Goal: Task Accomplishment & Management: Use online tool/utility

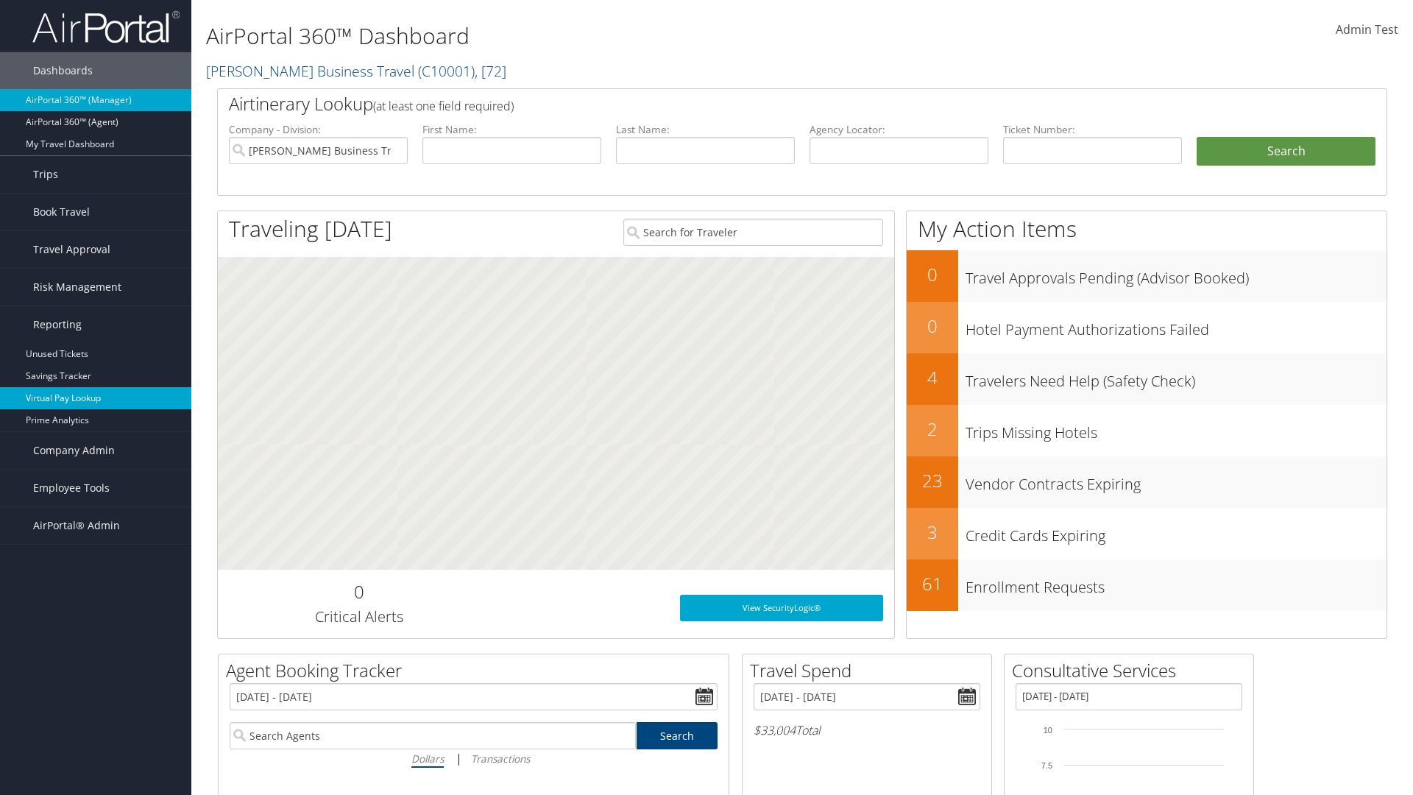
click at [96, 398] on link "Virtual Pay Lookup" at bounding box center [95, 398] width 191 height 22
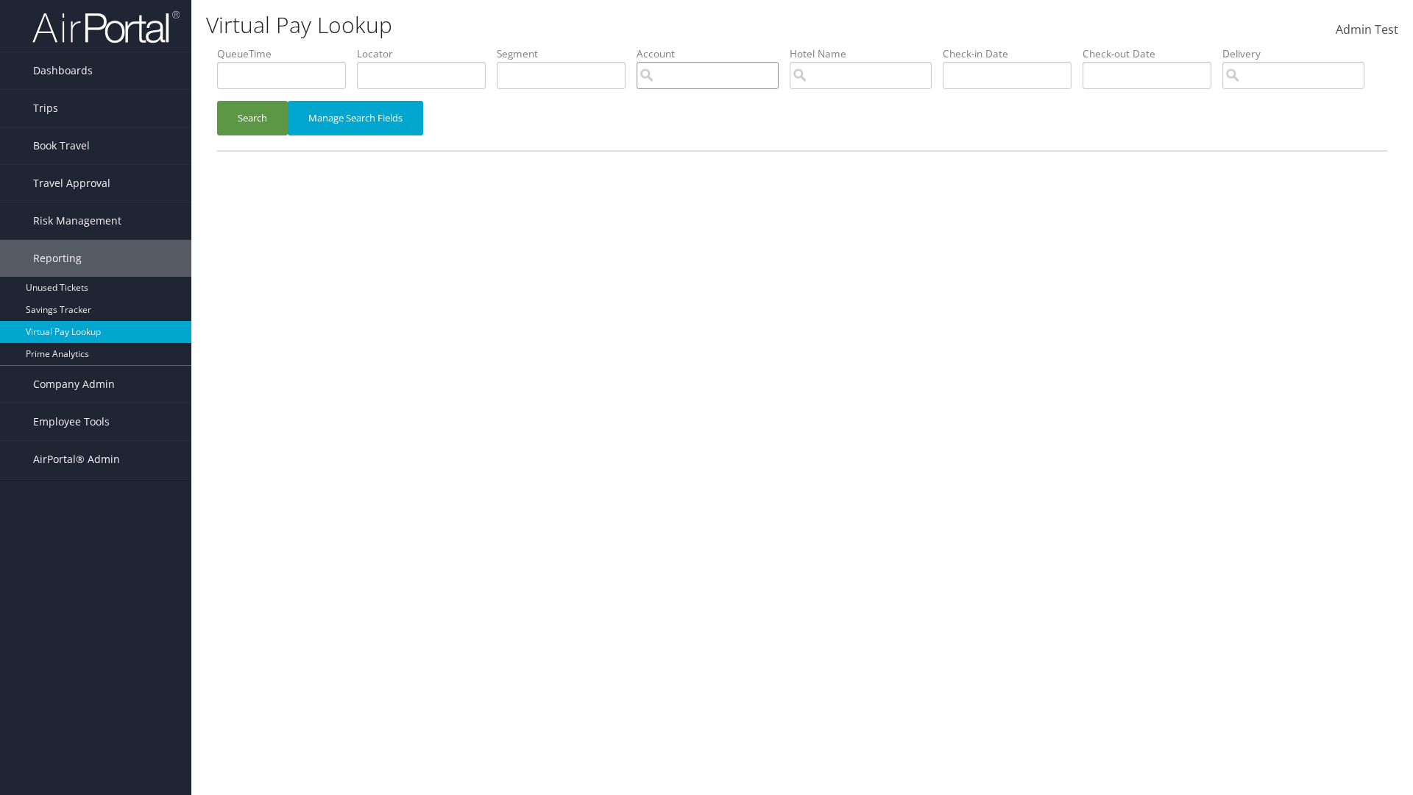
click at [707, 75] on input "search" at bounding box center [707, 75] width 142 height 27
type input "weatherby"
